Goal: Task Accomplishment & Management: Use online tool/utility

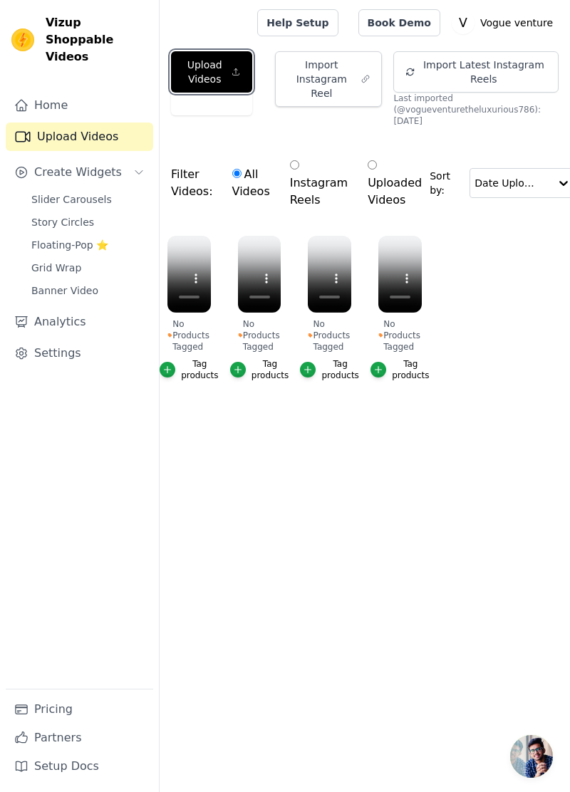
click at [229, 70] on button "Upload Videos" at bounding box center [211, 71] width 81 height 41
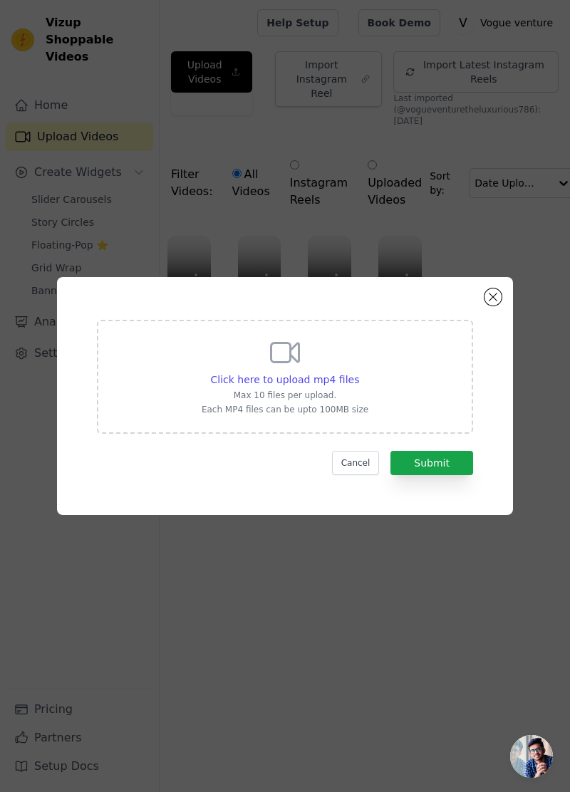
click at [336, 387] on div "Click here to upload mp4 files" at bounding box center [285, 379] width 149 height 14
click at [358, 372] on input "Click here to upload mp4 files Max 10 files per upload. Each MP4 files can be u…" at bounding box center [358, 372] width 1 height 1
click at [496, 305] on button "Close modal" at bounding box center [492, 296] width 17 height 17
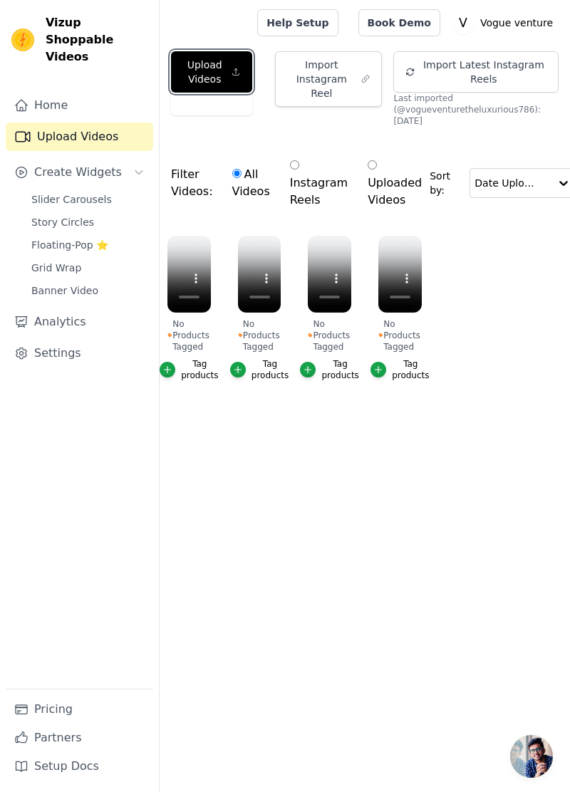
click at [196, 80] on button "Upload Videos" at bounding box center [211, 71] width 81 height 41
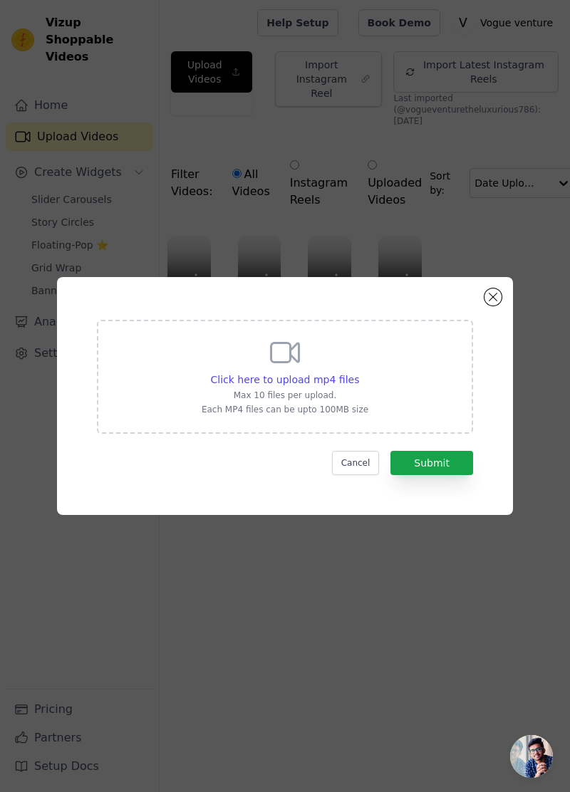
click at [340, 385] on span "Click here to upload mp4 files" at bounding box center [285, 379] width 149 height 11
click at [358, 372] on input "Click here to upload mp4 files Max 10 files per upload. Each MP4 files can be u…" at bounding box center [358, 372] width 1 height 1
click at [325, 385] on span "Click here to upload mp4 files" at bounding box center [285, 379] width 149 height 11
click at [358, 372] on input "Click here to upload mp4 files Max 10 files per upload. Each MP4 files can be u…" at bounding box center [358, 372] width 1 height 1
click at [313, 385] on span "Click here to upload mp4 files" at bounding box center [285, 379] width 149 height 11
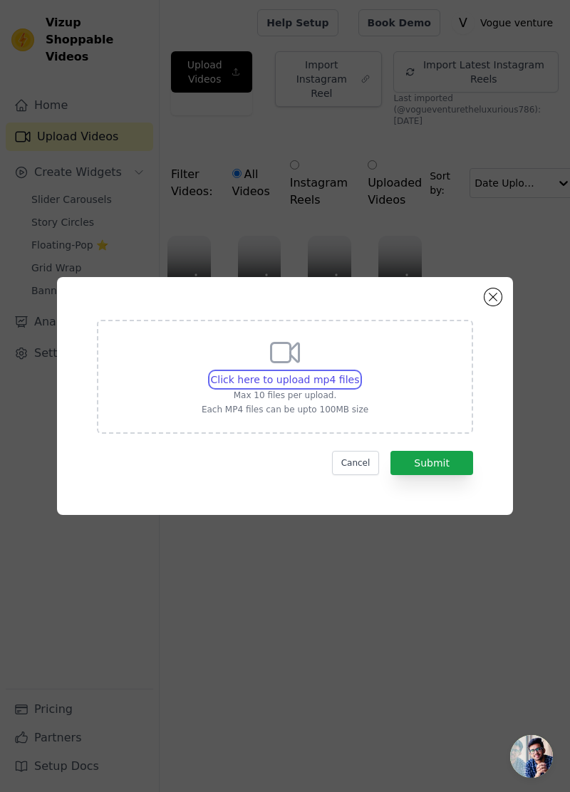
click at [358, 372] on input "Click here to upload mp4 files Max 10 files per upload. Each MP4 files can be u…" at bounding box center [358, 372] width 1 height 1
type input "C:\fakepath\6592.mp4"
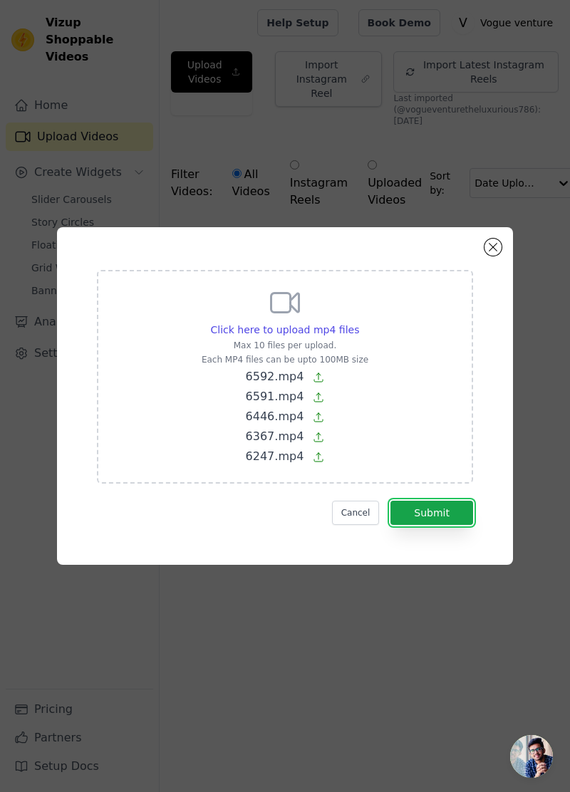
click at [455, 525] on button "Submit" at bounding box center [431, 512] width 83 height 24
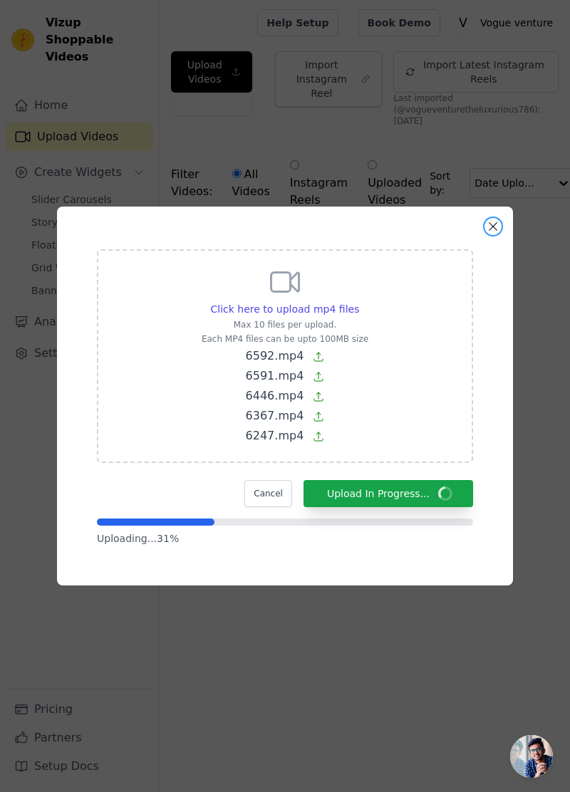
click at [500, 235] on button "Close modal" at bounding box center [492, 226] width 17 height 17
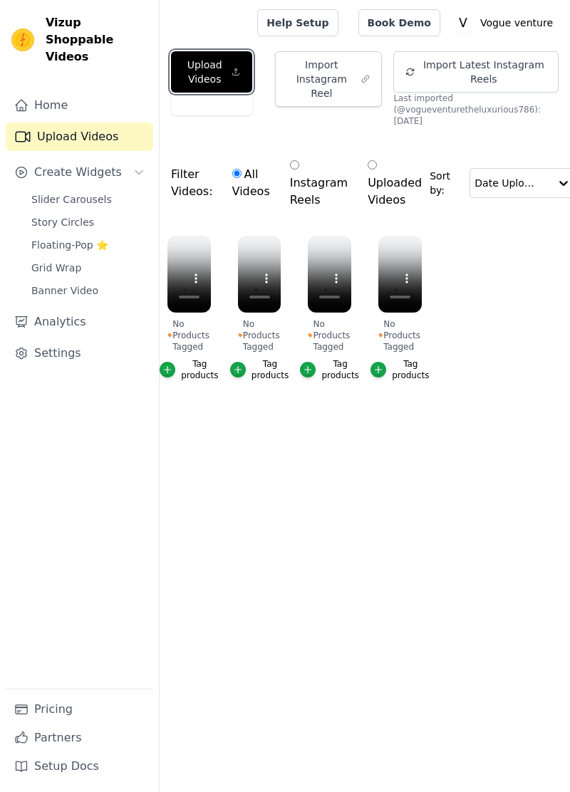
click at [224, 60] on button "Upload Videos" at bounding box center [211, 71] width 81 height 41
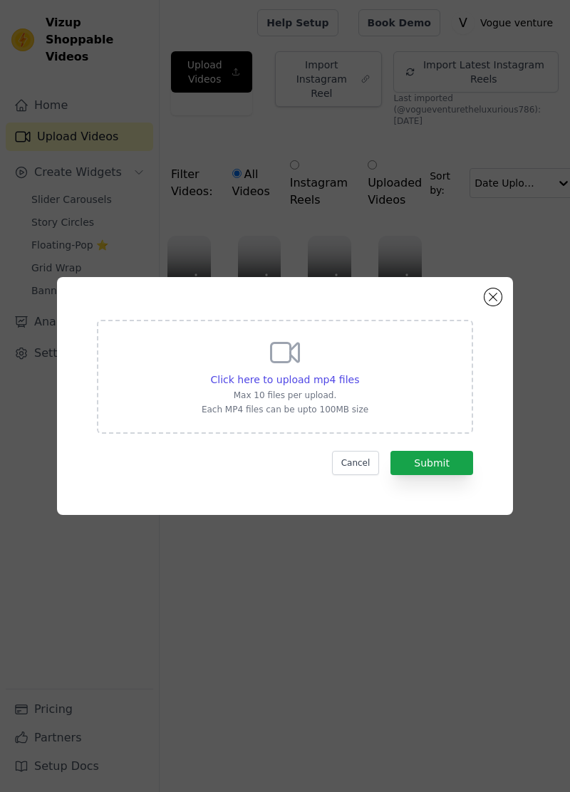
click at [308, 385] on span "Click here to upload mp4 files" at bounding box center [285, 379] width 149 height 11
click at [358, 372] on input "Click here to upload mp4 files Max 10 files per upload. Each MP4 files can be u…" at bounding box center [358, 372] width 1 height 1
type input "C:\fakepath\6592.mp4"
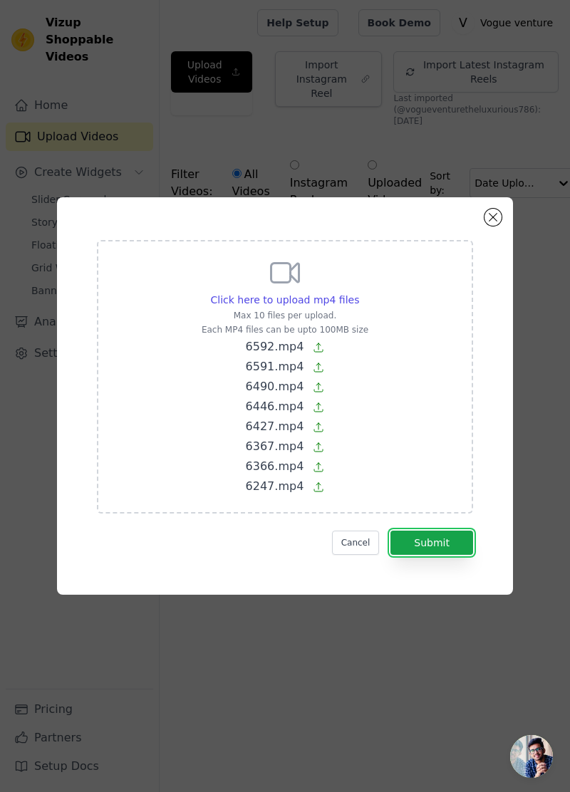
click at [446, 555] on button "Submit" at bounding box center [431, 542] width 83 height 24
click at [453, 555] on button "Submit" at bounding box center [431, 542] width 83 height 24
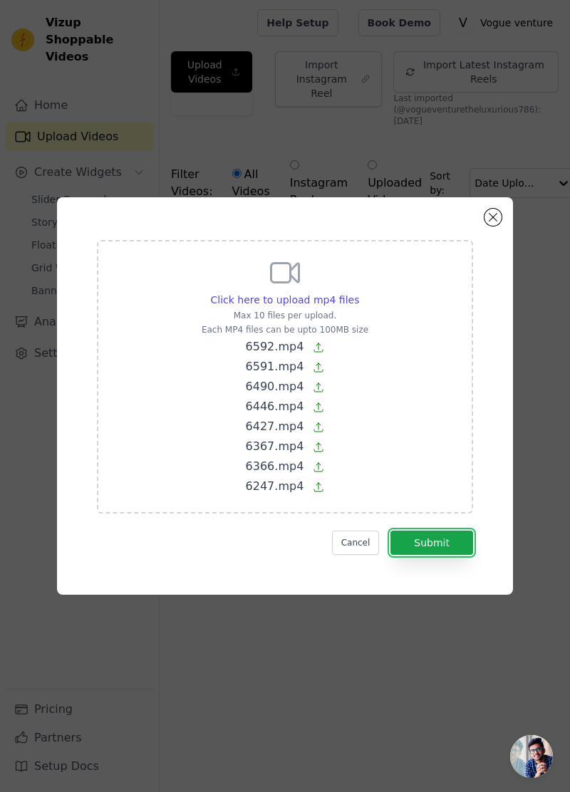
click at [463, 555] on button "Submit" at bounding box center [431, 542] width 83 height 24
click at [462, 555] on button "Submit" at bounding box center [431, 542] width 83 height 24
click at [461, 555] on button "Submit" at bounding box center [431, 542] width 83 height 24
click at [463, 555] on button "Submit" at bounding box center [431, 542] width 83 height 24
click at [451, 555] on button "Submit" at bounding box center [431, 542] width 83 height 24
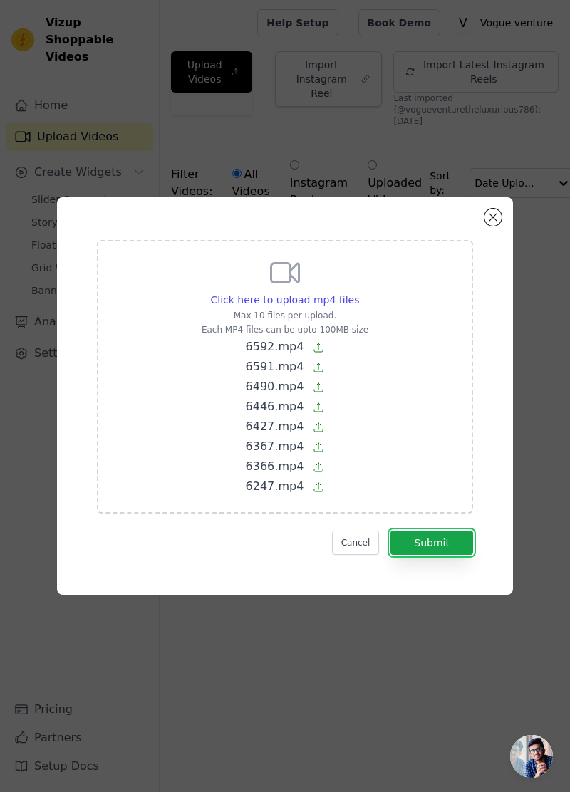
click at [450, 555] on button "Submit" at bounding box center [431, 542] width 83 height 24
click at [448, 555] on button "Submit" at bounding box center [431, 542] width 83 height 24
click at [377, 555] on button "Cancel" at bounding box center [356, 542] width 48 height 24
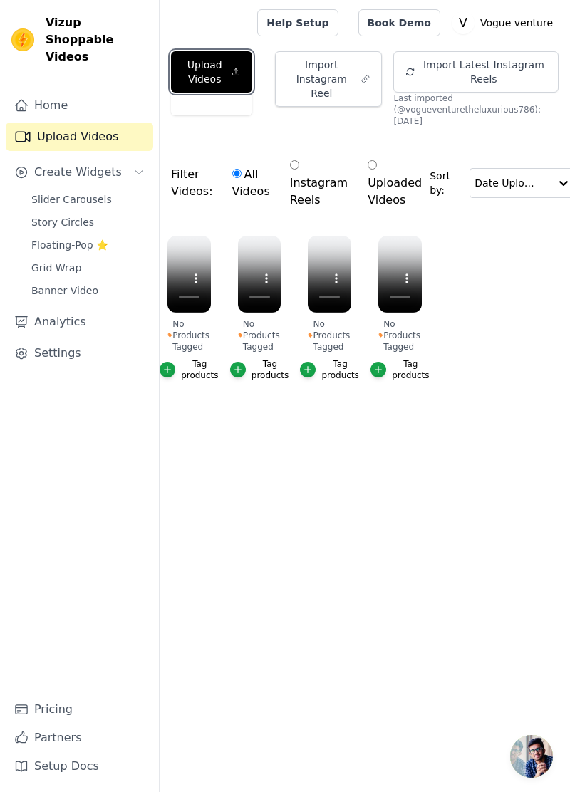
click at [226, 78] on button "Upload Videos" at bounding box center [211, 71] width 81 height 41
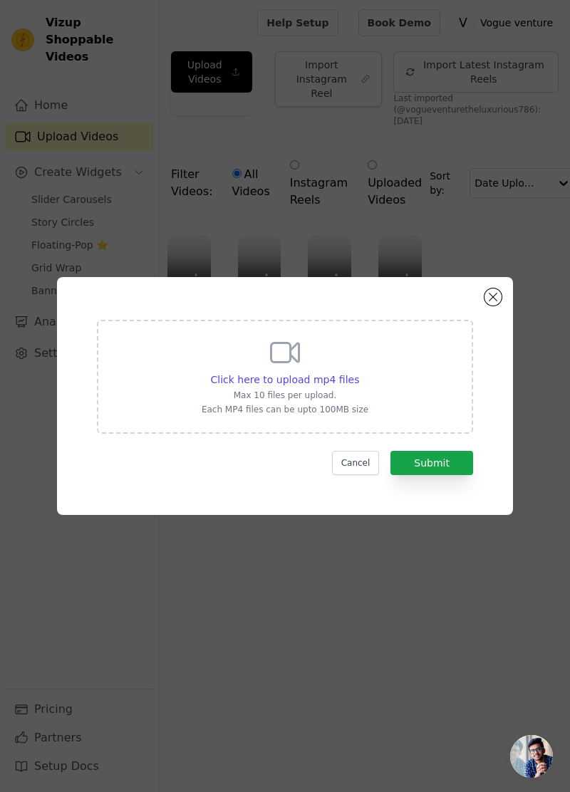
click at [317, 385] on span "Click here to upload mp4 files" at bounding box center [285, 379] width 149 height 11
click at [358, 372] on input "Click here to upload mp4 files Max 10 files per upload. Each MP4 files can be u…" at bounding box center [358, 372] width 1 height 1
type input "C:\fakepath\6592.mp4"
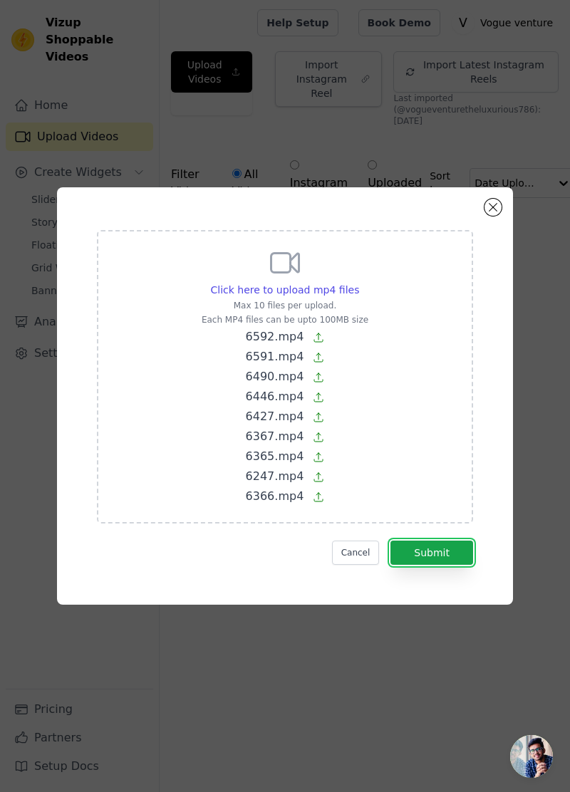
click at [458, 565] on button "Submit" at bounding box center [431, 552] width 83 height 24
click at [453, 565] on form "Click here to upload mp4 files Max 10 files per upload. Each MP4 files can be u…" at bounding box center [285, 397] width 376 height 335
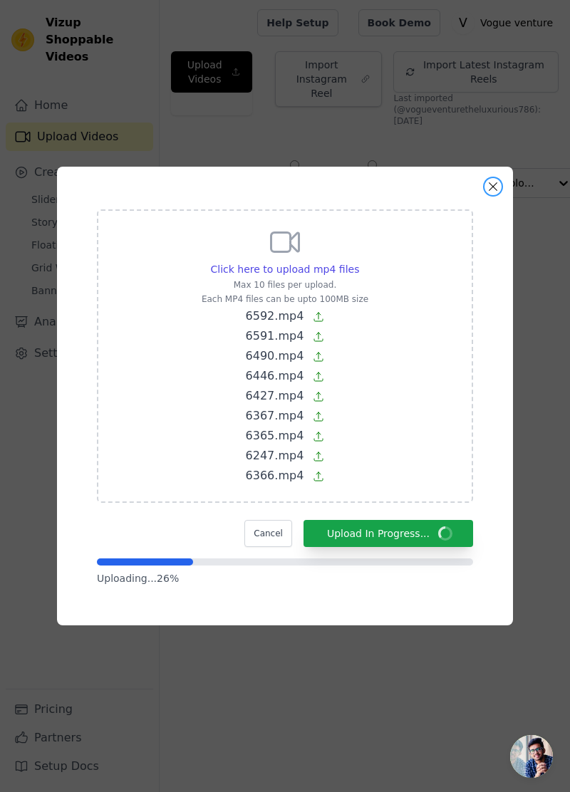
click at [493, 195] on button "Close modal" at bounding box center [492, 186] width 17 height 17
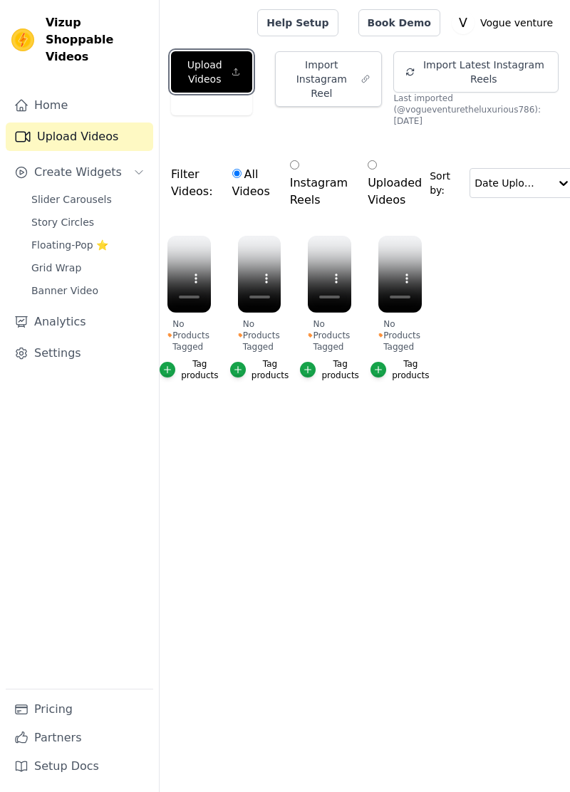
click at [219, 54] on button "Upload Videos" at bounding box center [211, 71] width 81 height 41
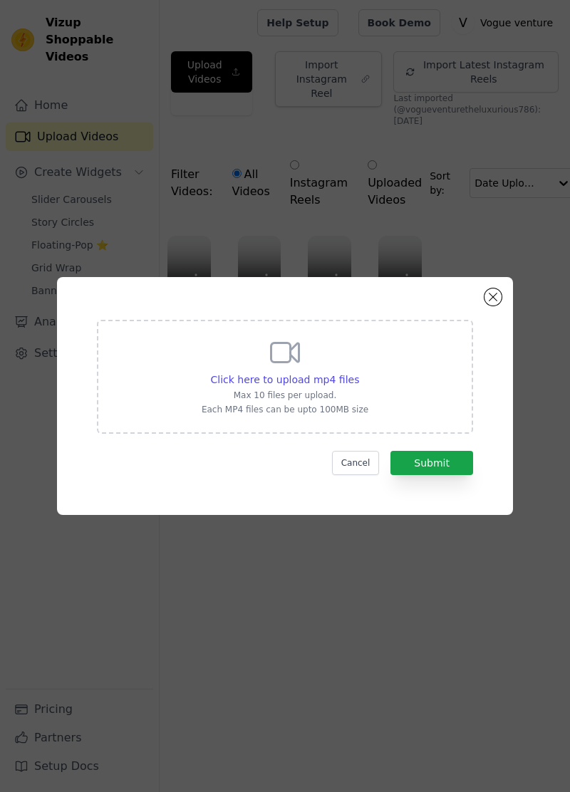
click at [296, 369] on icon at bounding box center [285, 352] width 34 height 34
click at [358, 372] on input "Click here to upload mp4 files Max 10 files per upload. Each MP4 files can be u…" at bounding box center [358, 372] width 1 height 1
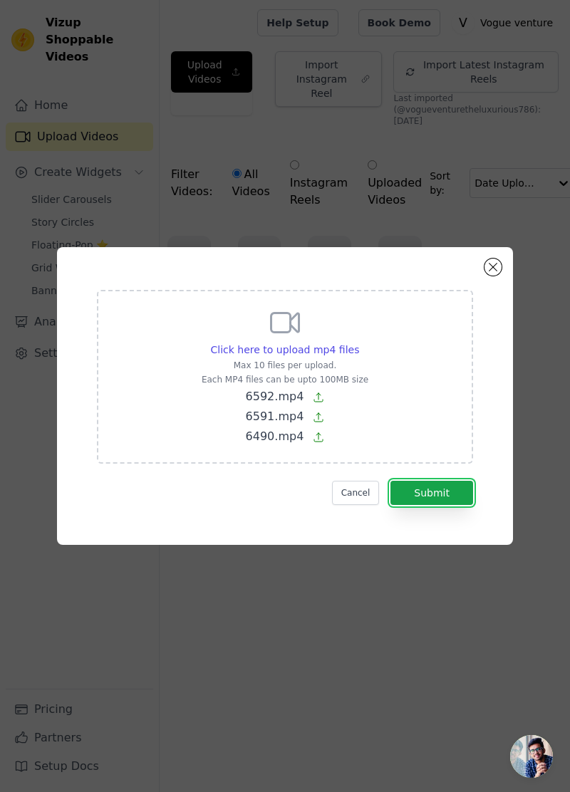
click at [426, 505] on button "Submit" at bounding box center [431, 493] width 83 height 24
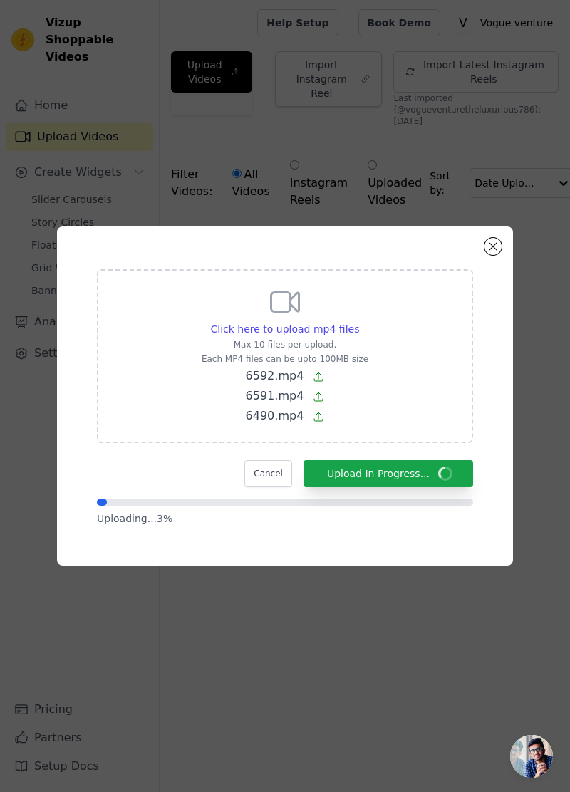
click at [341, 335] on span "Click here to upload mp4 files" at bounding box center [285, 328] width 149 height 11
click at [358, 322] on input "Click here to upload mp4 files Max 10 files per upload. Each MP4 files can be u…" at bounding box center [358, 321] width 1 height 1
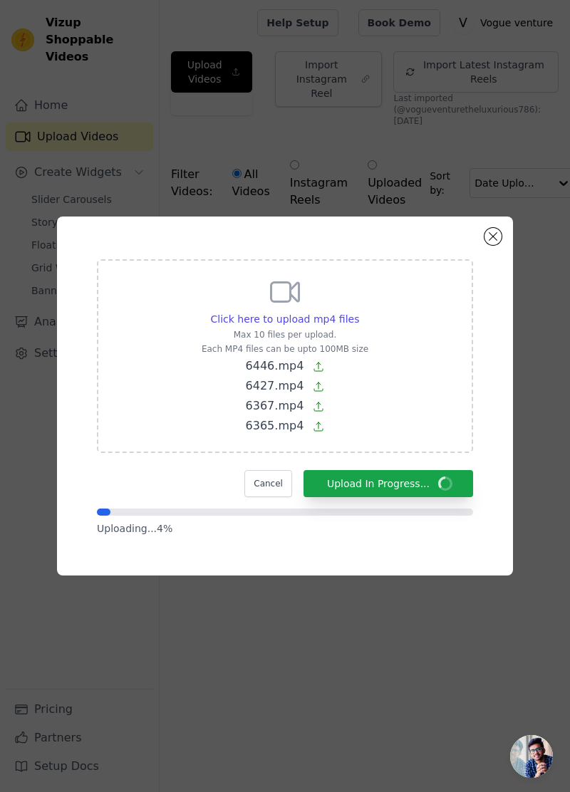
click at [323, 325] on span "Click here to upload mp4 files" at bounding box center [285, 318] width 149 height 11
click at [358, 312] on input "Click here to upload mp4 files Max 10 files per upload. Each MP4 files can be u…" at bounding box center [358, 311] width 1 height 1
type input "C:\fakepath\6247.mp4"
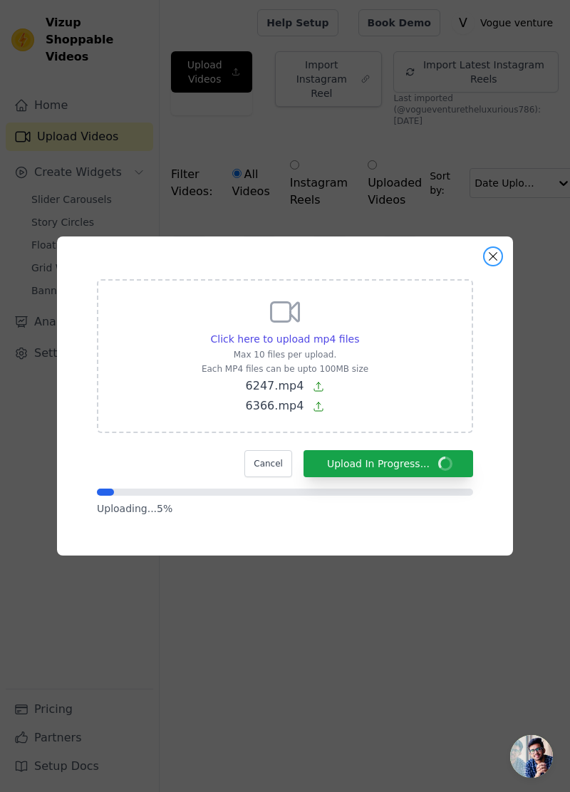
click at [493, 265] on button "Close modal" at bounding box center [492, 256] width 17 height 17
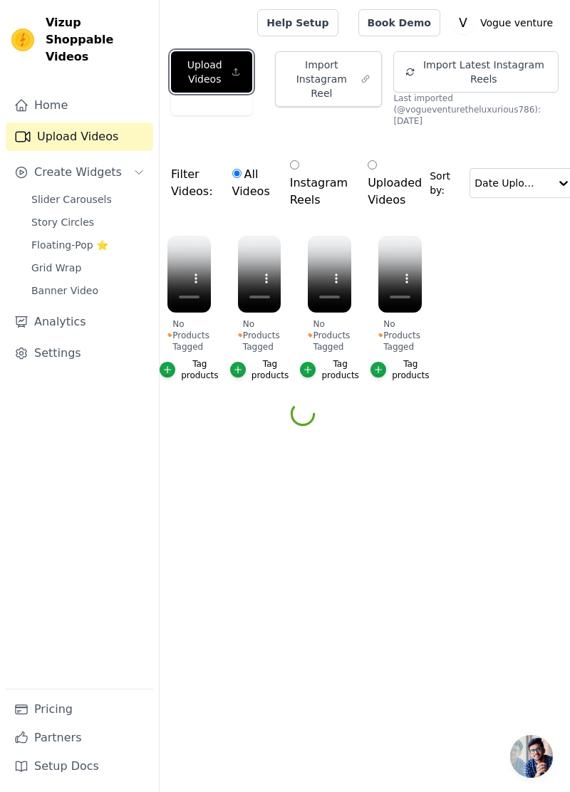
click at [206, 77] on button "Upload Videos" at bounding box center [211, 71] width 81 height 41
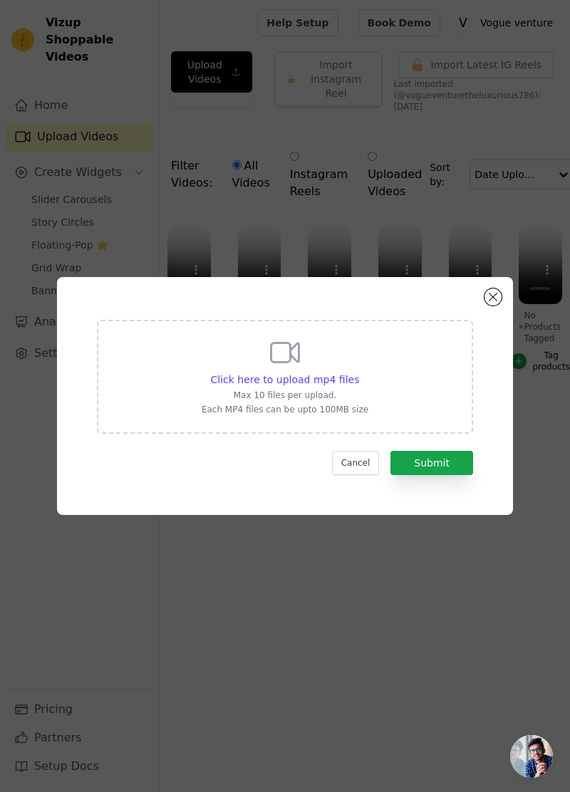
click at [327, 385] on span "Click here to upload mp4 files" at bounding box center [285, 379] width 149 height 11
click at [358, 372] on input "Click here to upload mp4 files Max 10 files per upload. Each MP4 files can be u…" at bounding box center [358, 372] width 1 height 1
click at [493, 305] on button "Close modal" at bounding box center [492, 296] width 17 height 17
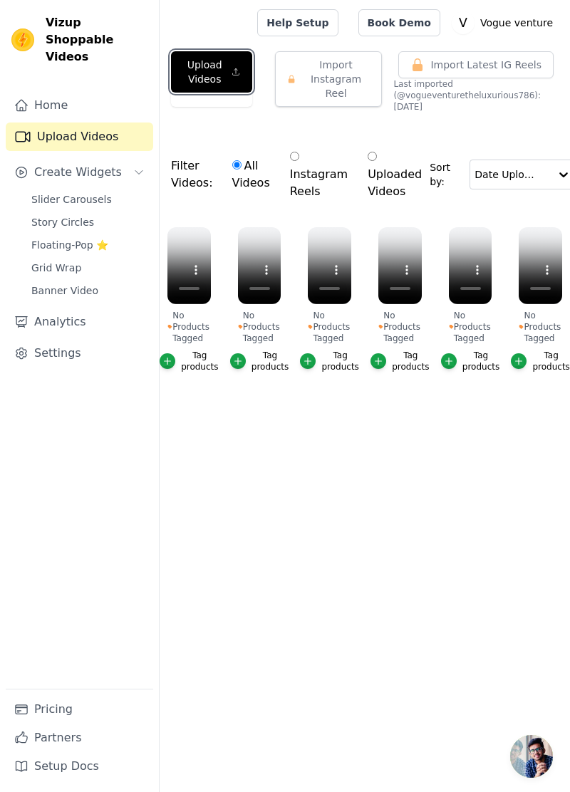
click at [221, 90] on button "Upload Videos" at bounding box center [211, 71] width 81 height 41
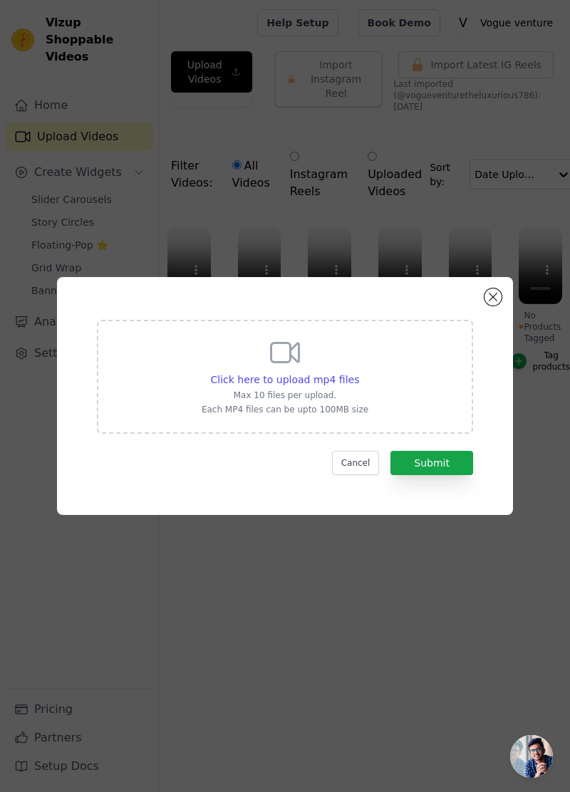
click at [333, 385] on span "Click here to upload mp4 files" at bounding box center [285, 379] width 149 height 11
click at [358, 372] on input "Click here to upload mp4 files Max 10 files per upload. Each MP4 files can be u…" at bounding box center [358, 372] width 1 height 1
click at [490, 305] on button "Close modal" at bounding box center [492, 296] width 17 height 17
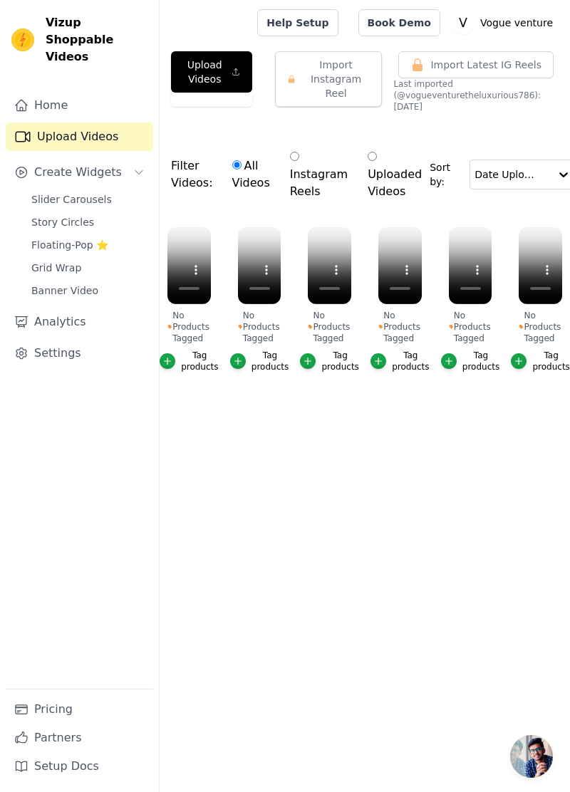
click at [256, 436] on main "Upload Videos Import Instagram Reel Import Latest Instagram Reels Import Latest…" at bounding box center [364, 256] width 410 height 420
click at [236, 74] on icon "button" at bounding box center [235, 72] width 9 height 14
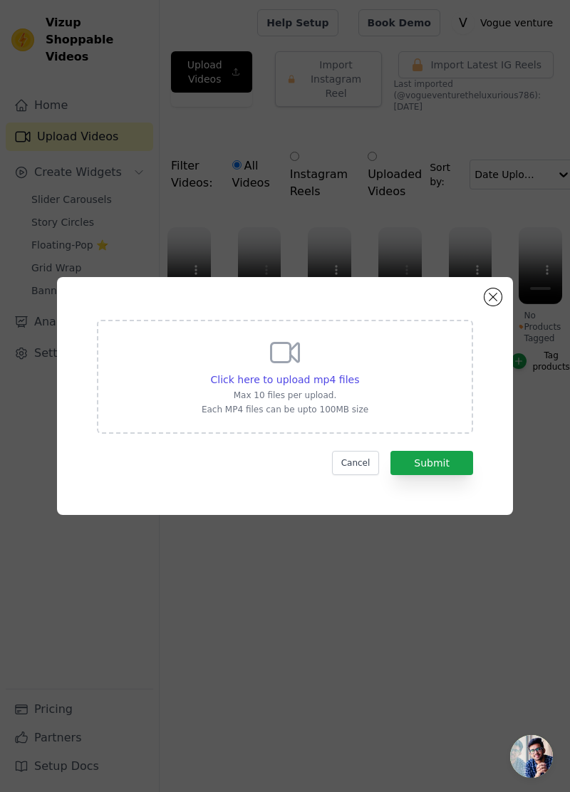
click at [341, 385] on span "Click here to upload mp4 files" at bounding box center [285, 379] width 149 height 11
click at [358, 372] on input "Click here to upload mp4 files Max 10 files per upload. Each MP4 files can be u…" at bounding box center [358, 372] width 1 height 1
type input "C:\fakepath\6446.mp4"
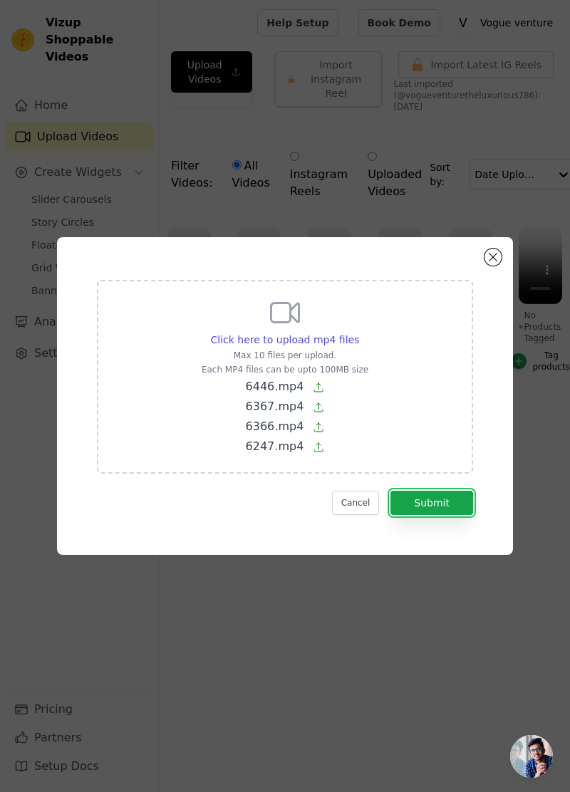
click at [446, 515] on button "Submit" at bounding box center [431, 502] width 83 height 24
